Goal: Task Accomplishment & Management: Use online tool/utility

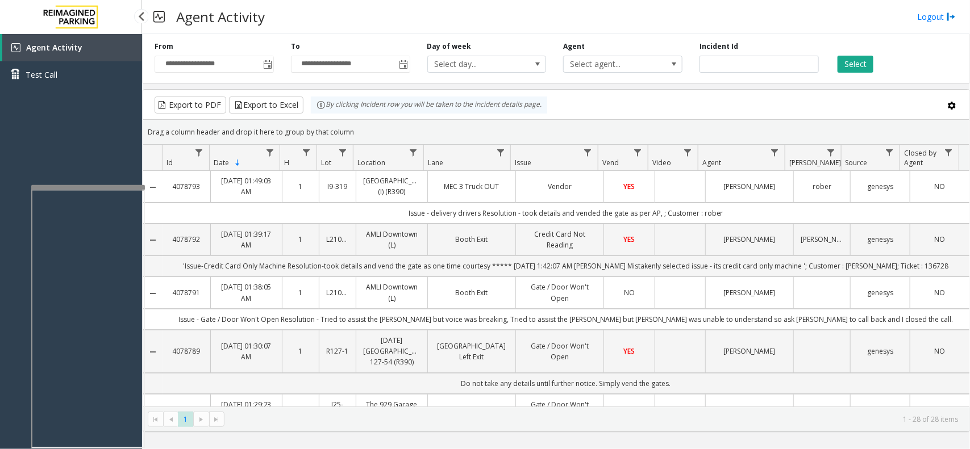
click at [81, 135] on div "Agent Activity Test Call" at bounding box center [71, 258] width 142 height 449
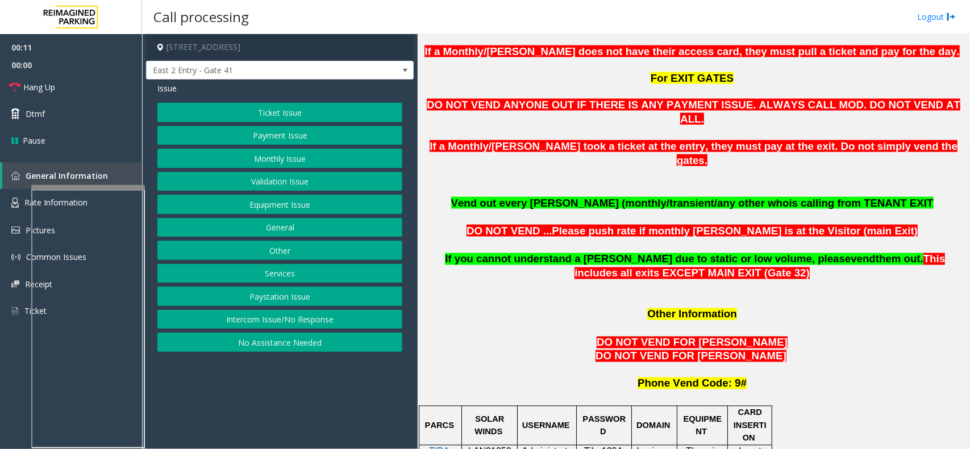
scroll to position [781, 0]
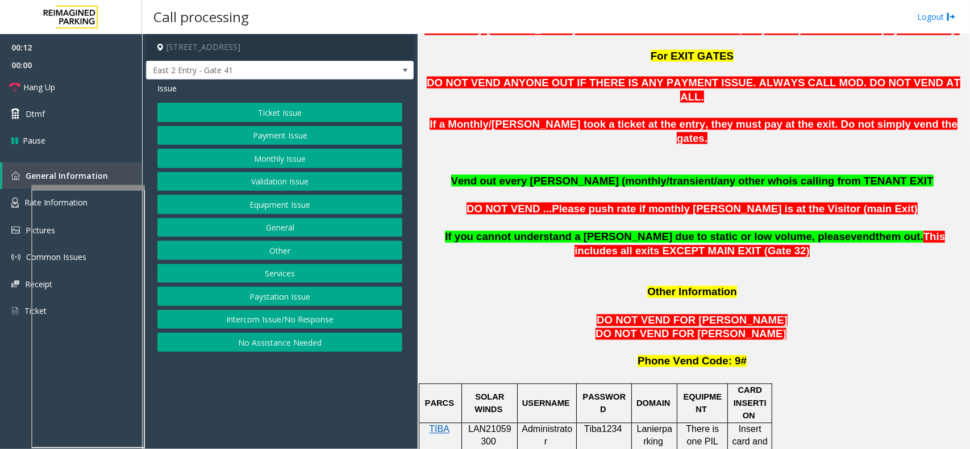
click at [490, 425] on span "LAN21059300" at bounding box center [489, 436] width 43 height 22
copy p "LAN21059300"
click at [326, 153] on button "Monthly Issue" at bounding box center [279, 158] width 245 height 19
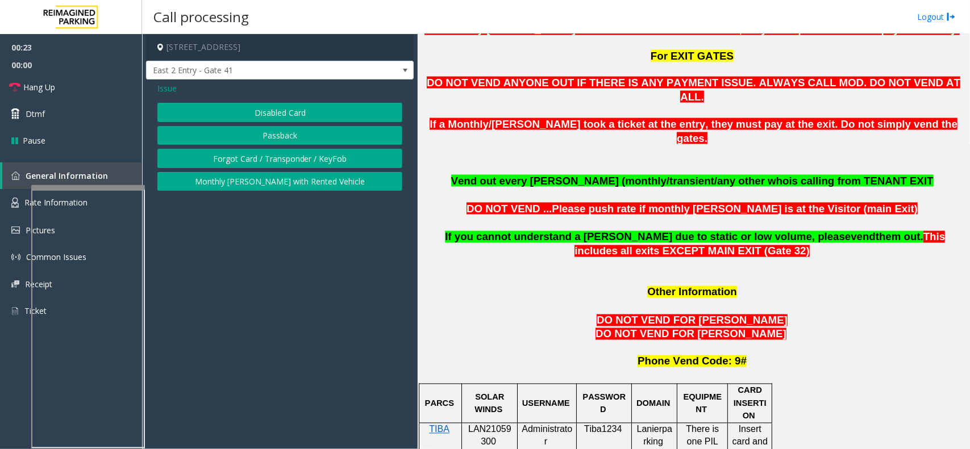
click at [401, 265] on app-call-processing-form "[STREET_ADDRESS] East 2 Entry - Gate 41 Issue Disabled Card Passback Forgot Car…" at bounding box center [280, 241] width 276 height 415
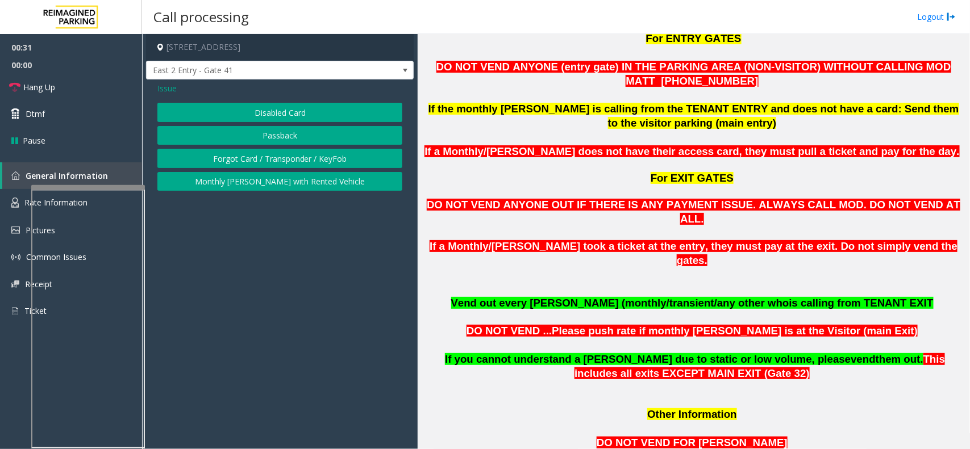
scroll to position [657, 0]
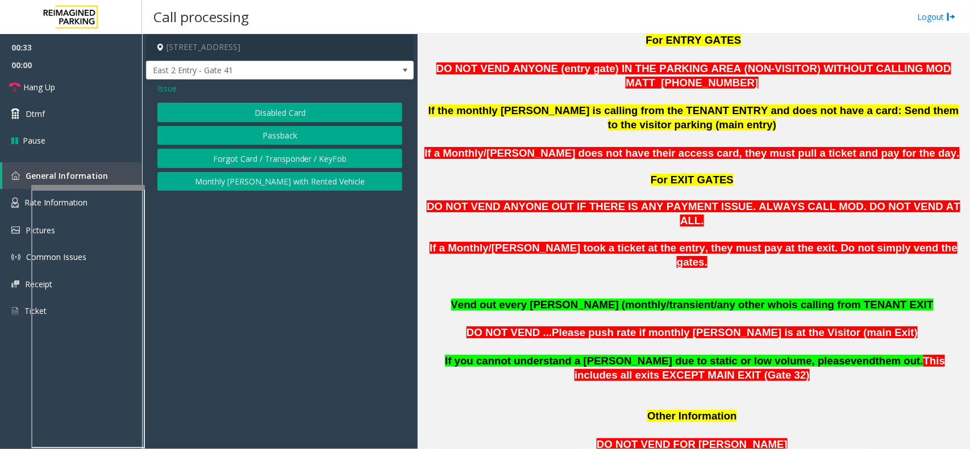
click at [473, 383] on p at bounding box center [694, 390] width 544 height 14
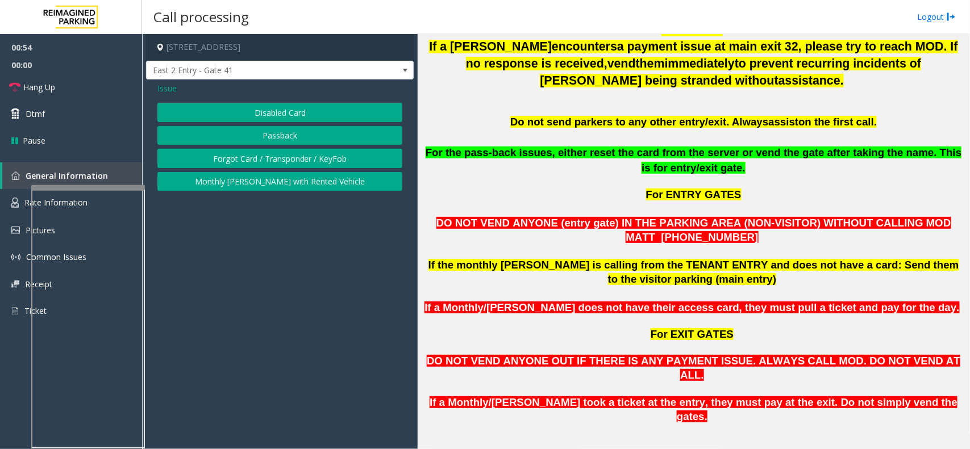
scroll to position [574, 0]
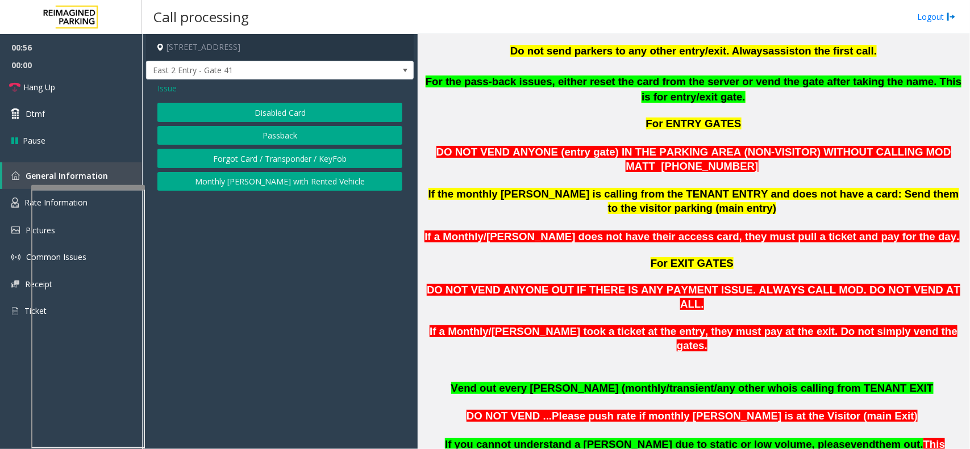
click at [168, 87] on span "Issue" at bounding box center [166, 88] width 19 height 12
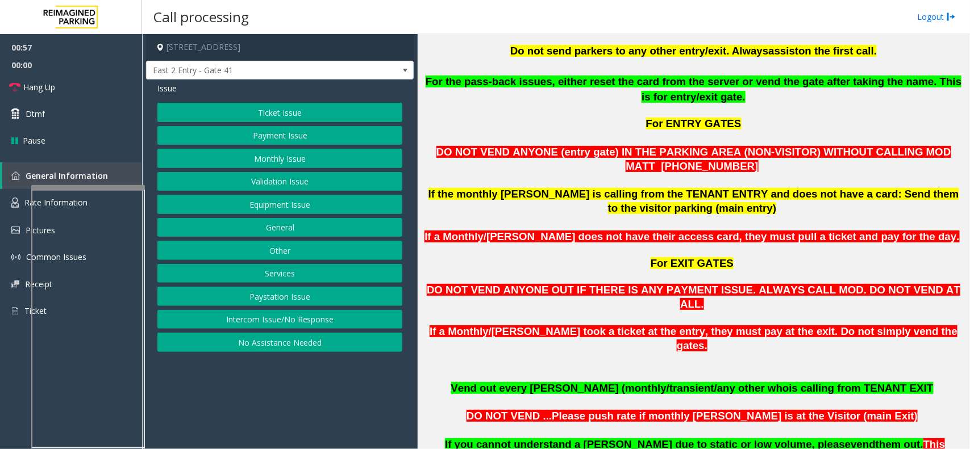
click at [223, 205] on button "Equipment Issue" at bounding box center [279, 204] width 245 height 19
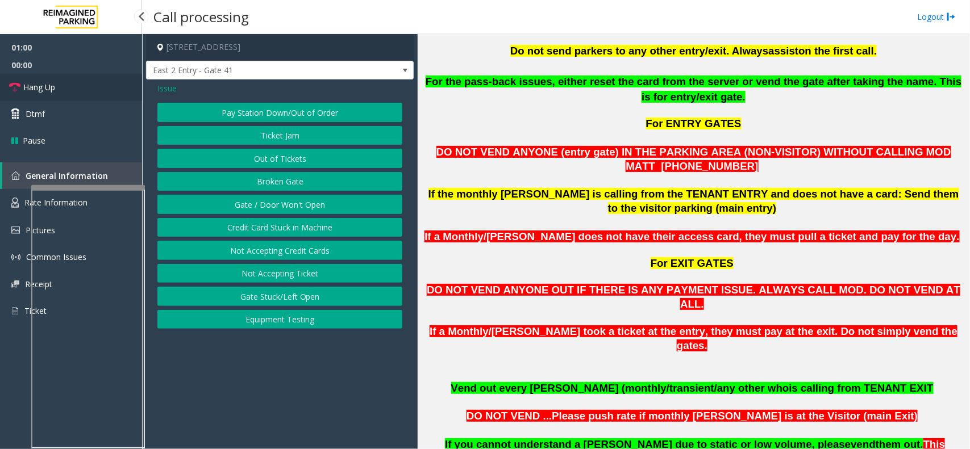
click at [73, 80] on link "Hang Up" at bounding box center [71, 87] width 142 height 27
click at [236, 199] on button "Gate / Door Won't Open" at bounding box center [279, 204] width 245 height 19
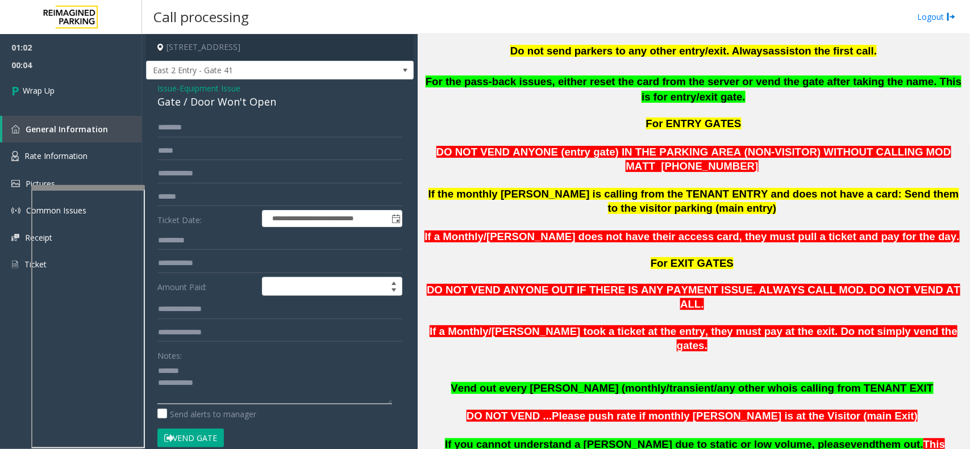
type textarea "**********"
click at [209, 91] on span "Equipment Issue" at bounding box center [210, 88] width 61 height 12
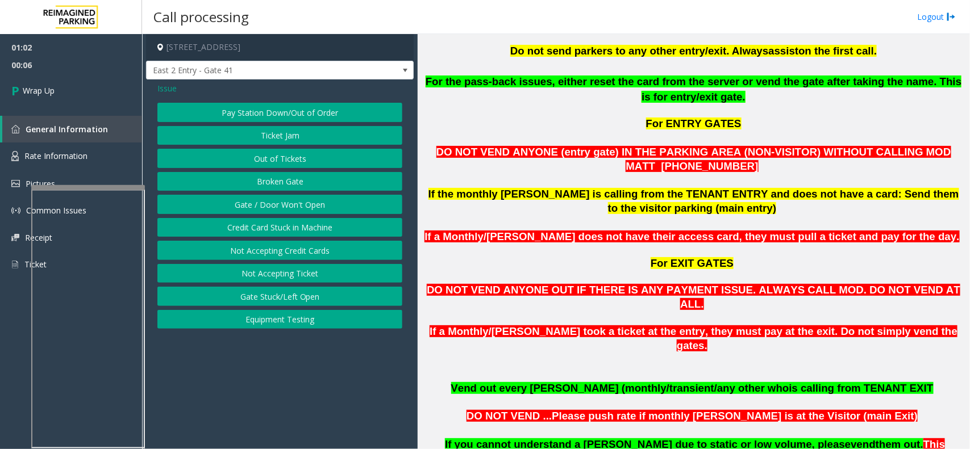
click at [173, 90] on span "Issue" at bounding box center [166, 88] width 19 height 12
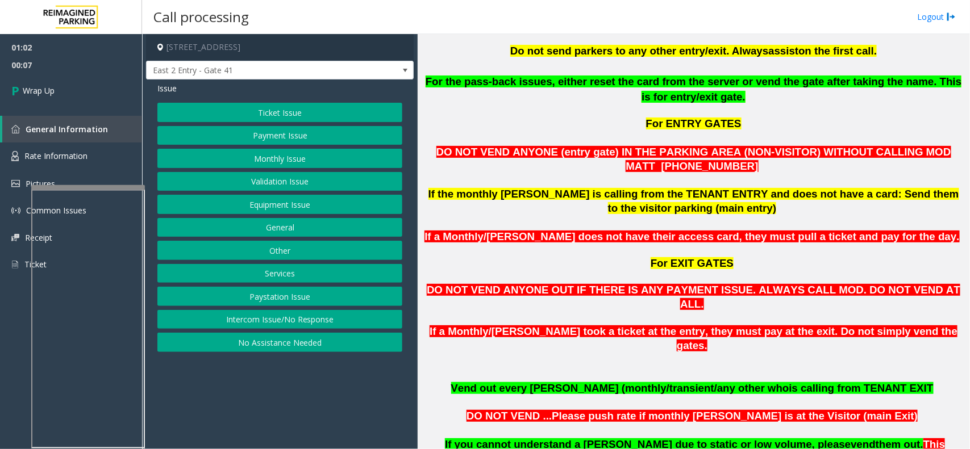
click at [265, 226] on button "General" at bounding box center [279, 227] width 245 height 19
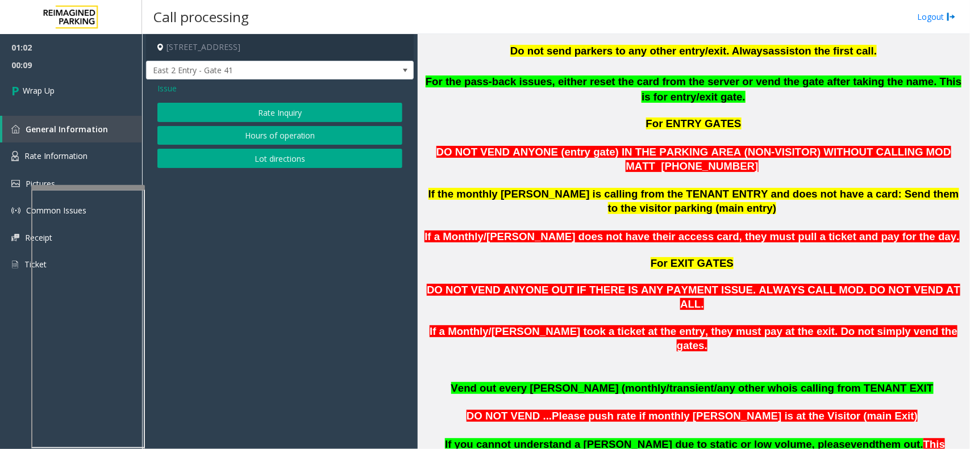
click at [165, 84] on span "Issue" at bounding box center [166, 88] width 19 height 12
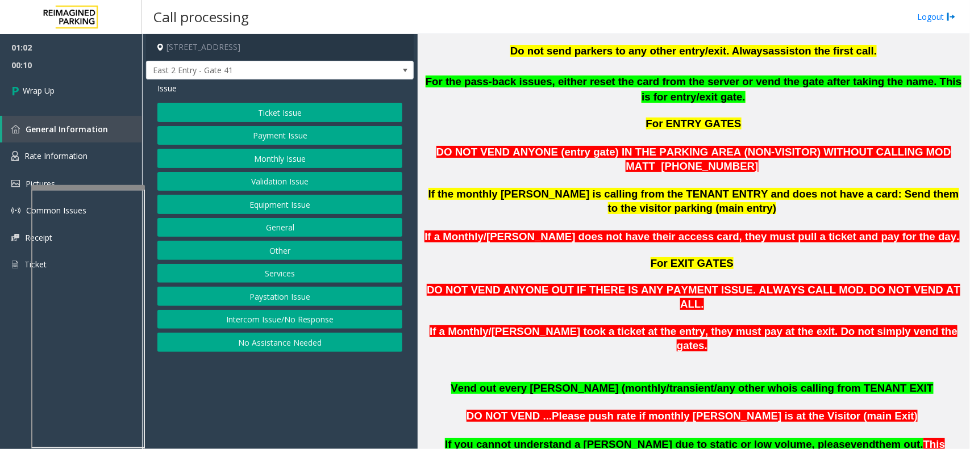
click at [268, 274] on button "Services" at bounding box center [279, 273] width 245 height 19
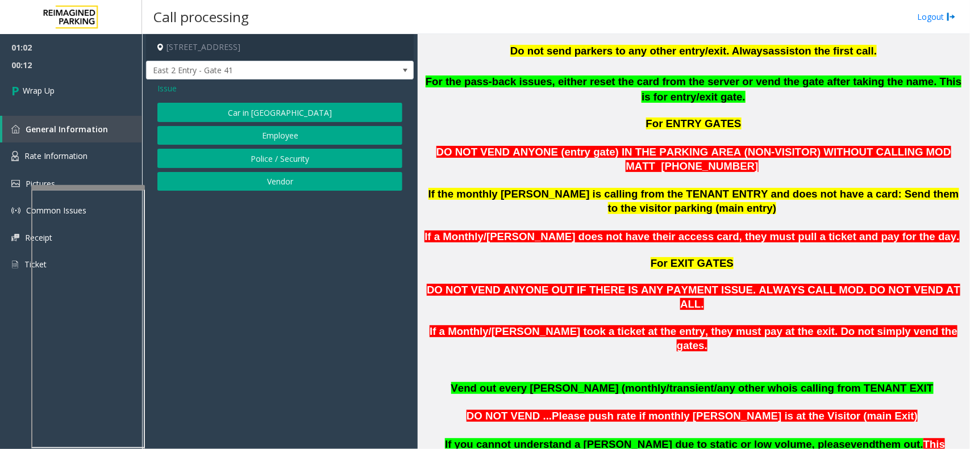
click at [169, 85] on span "Issue" at bounding box center [166, 88] width 19 height 12
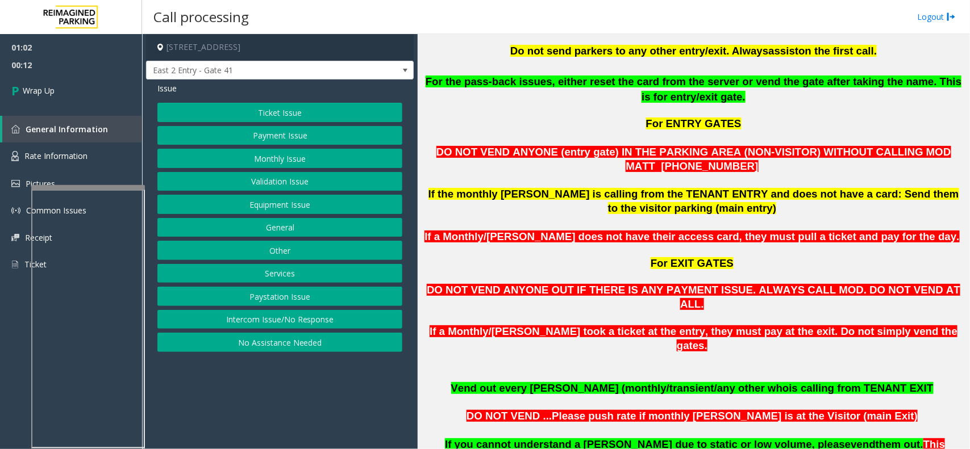
click at [269, 252] on button "Other" at bounding box center [279, 250] width 245 height 19
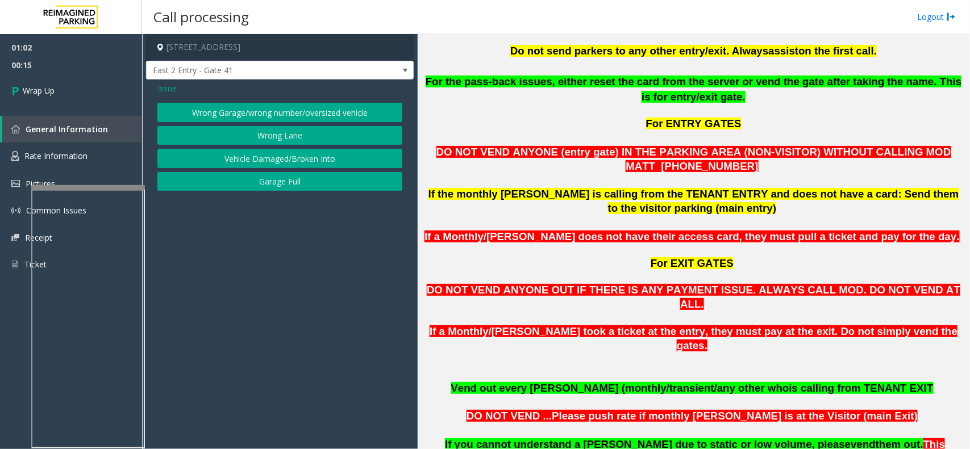
click at [277, 115] on button "Wrong Garage/wrong number/oversized vehicle" at bounding box center [279, 112] width 245 height 19
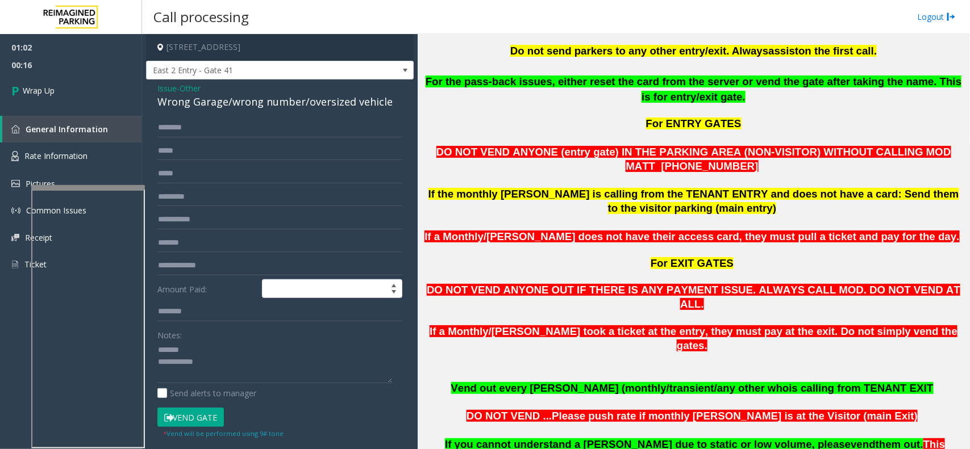
click at [219, 110] on div "Wrong Garage/wrong number/oversized vehicle" at bounding box center [279, 101] width 245 height 15
click at [257, 374] on textarea at bounding box center [274, 362] width 235 height 43
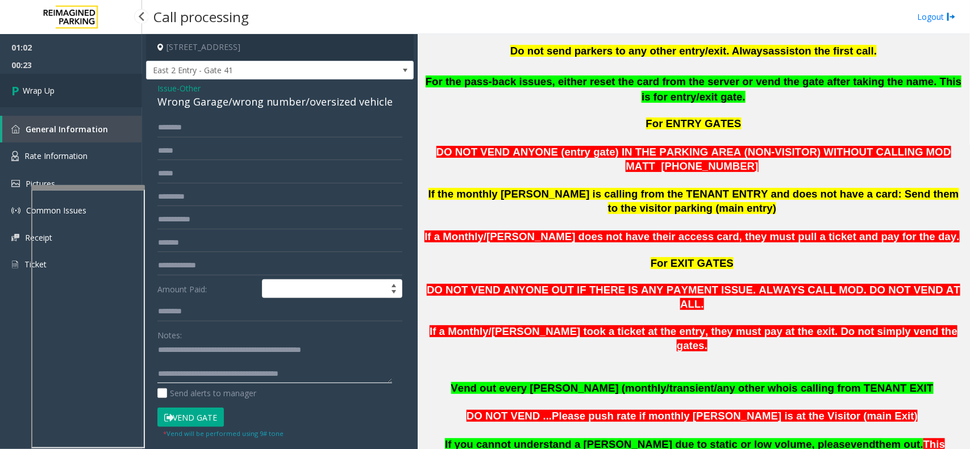
type textarea "**********"
click at [63, 77] on link "Wrap Up" at bounding box center [71, 91] width 142 height 34
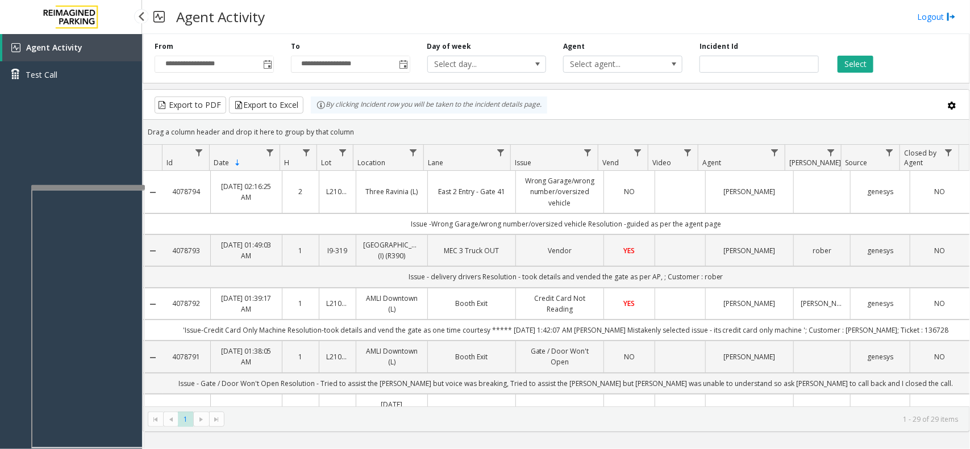
click at [543, 10] on div "Agent Activity Logout" at bounding box center [556, 17] width 828 height 34
